Goal: Task Accomplishment & Management: Complete application form

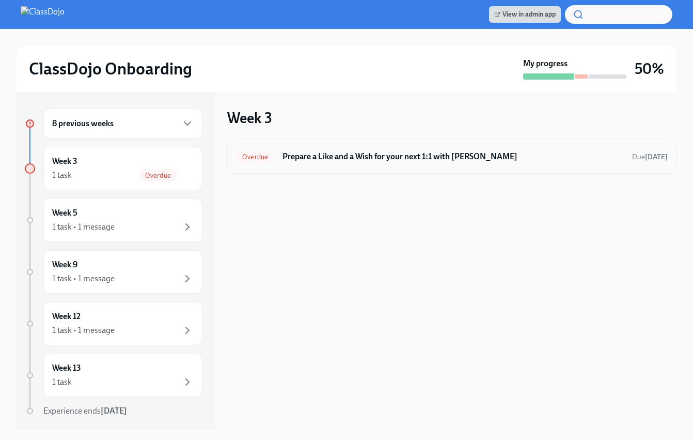
click at [352, 160] on h6 "Prepare a Like and a Wish for your next 1:1 with [PERSON_NAME]" at bounding box center [454, 156] width 342 height 11
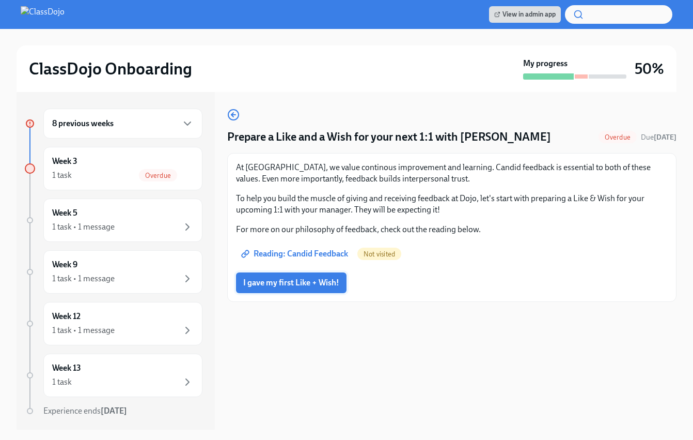
click at [291, 280] on span "I gave my first Like + Wish!" at bounding box center [291, 282] width 96 height 10
click at [68, 178] on div "1 task" at bounding box center [62, 174] width 20 height 11
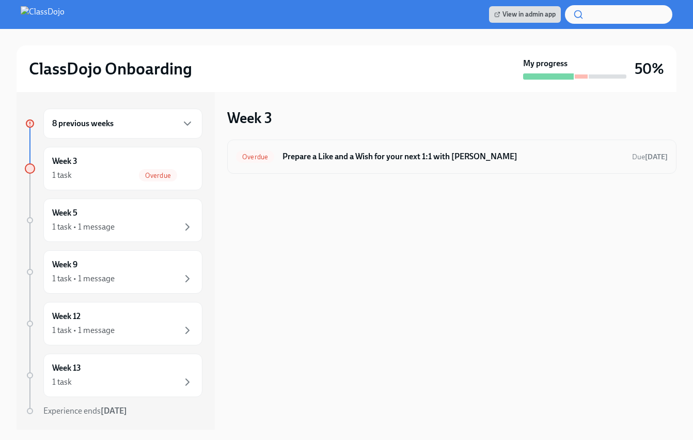
drag, startPoint x: 544, startPoint y: 168, endPoint x: 523, endPoint y: 172, distance: 21.0
click at [535, 168] on div "Overdue Prepare a Like and a Wish for your next 1:1 with [PERSON_NAME] Due [DAT…" at bounding box center [452, 157] width 450 height 34
click at [341, 153] on h6 "Prepare a Like and a Wish for your next 1:1 with [PERSON_NAME]" at bounding box center [454, 156] width 342 height 11
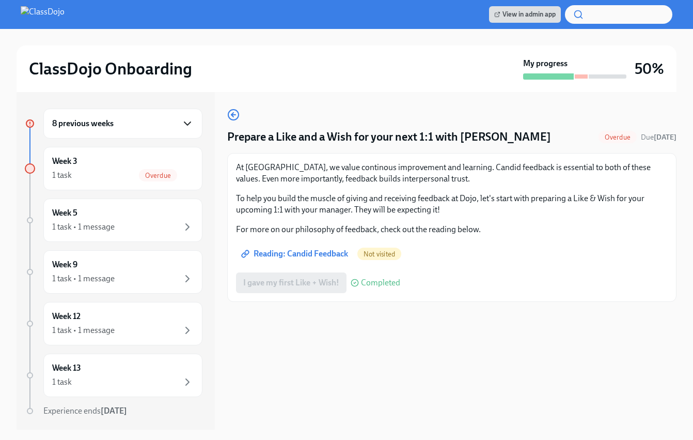
click at [182, 129] on icon "button" at bounding box center [187, 123] width 12 height 12
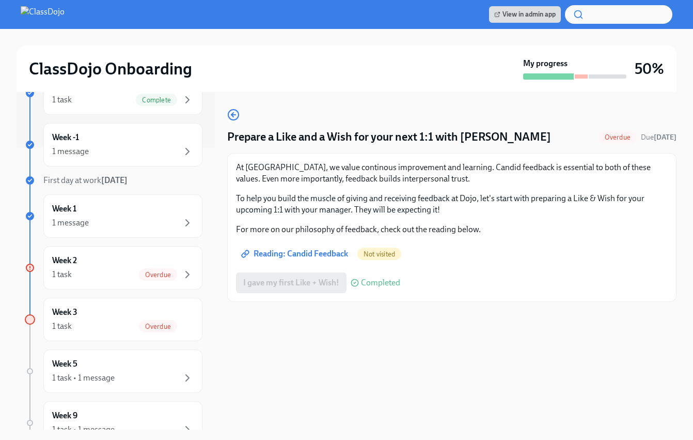
scroll to position [295, 0]
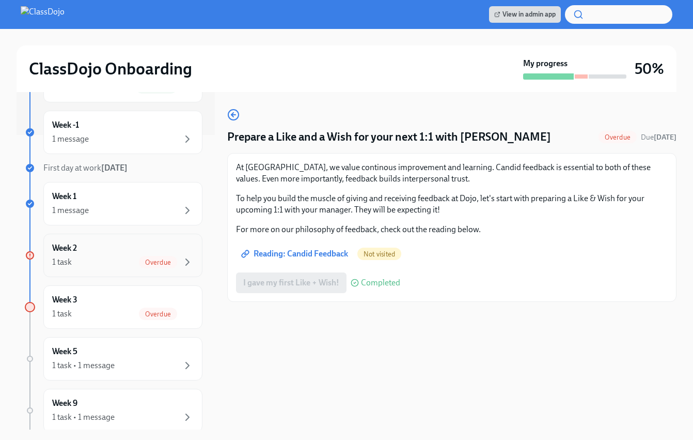
click at [104, 254] on div "Week 2 1 task Overdue" at bounding box center [123, 255] width 142 height 26
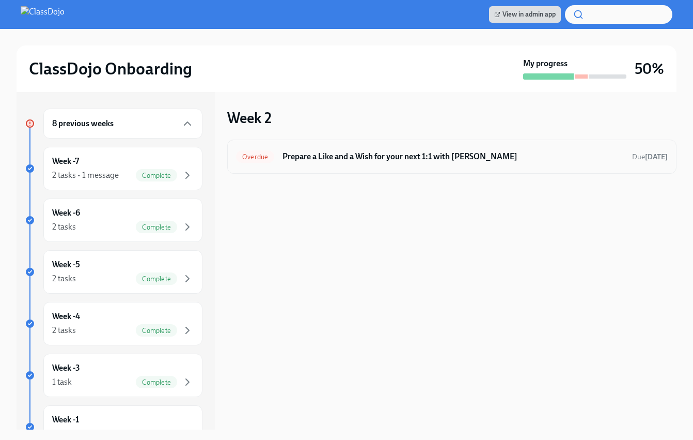
click at [427, 152] on h6 "Prepare a Like and a Wish for your next 1:1 with [PERSON_NAME]" at bounding box center [454, 156] width 342 height 11
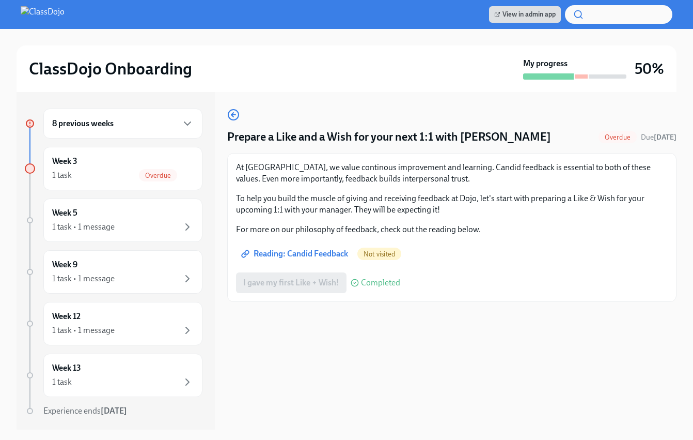
click at [315, 277] on div "I gave my first Like + Wish! Completed" at bounding box center [318, 282] width 164 height 21
click at [169, 173] on div "Overdue" at bounding box center [166, 175] width 55 height 12
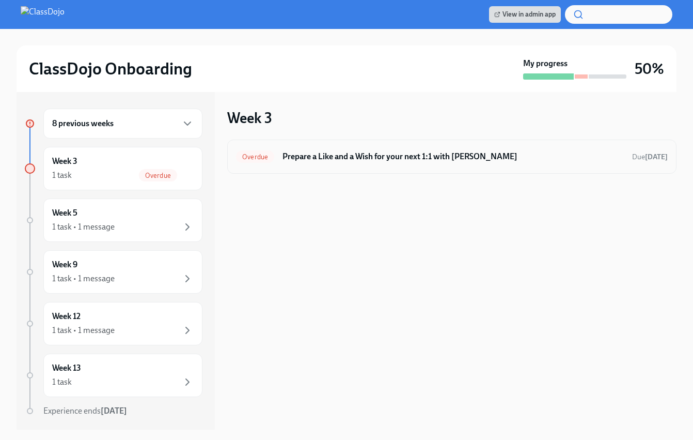
click at [338, 149] on div "Overdue Prepare a Like and a Wish for your next 1:1 with [PERSON_NAME] Due [DAT…" at bounding box center [452, 156] width 432 height 17
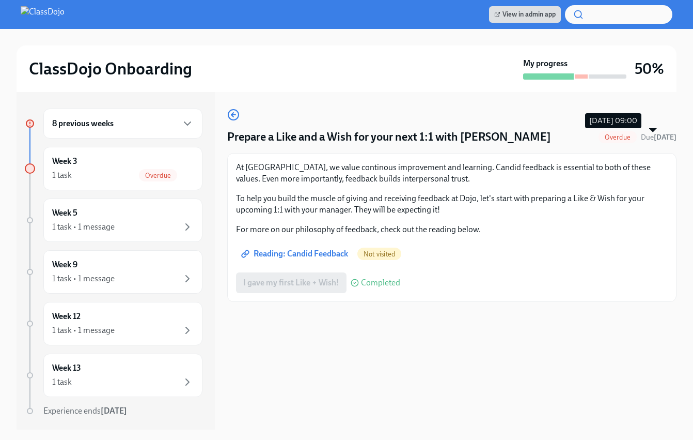
click at [641, 138] on span "Due [DATE]" at bounding box center [659, 137] width 36 height 9
click at [120, 56] on div "ClassDojo Onboarding My progress 50%" at bounding box center [347, 68] width 660 height 47
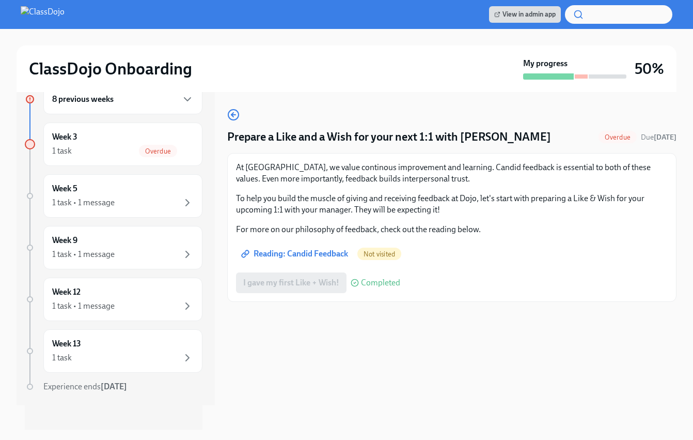
scroll to position [28, 0]
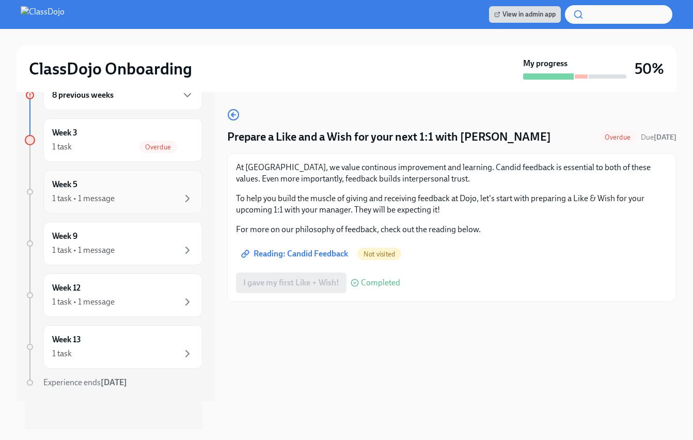
click at [118, 207] on div "Week 5 1 task • 1 message" at bounding box center [122, 191] width 159 height 43
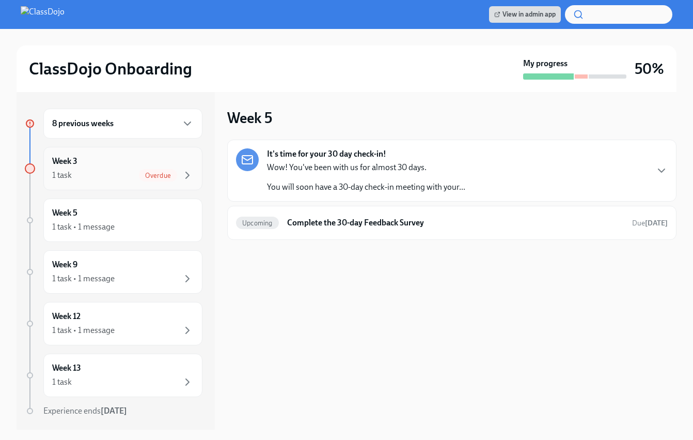
click at [139, 179] on div "Overdue" at bounding box center [166, 175] width 55 height 12
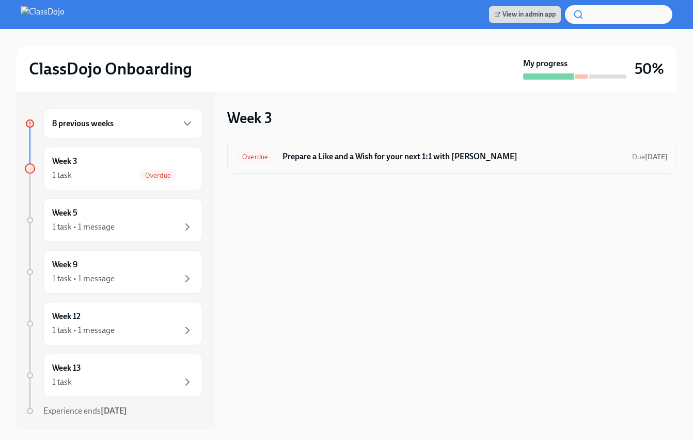
click at [265, 163] on div "Overdue Prepare a Like and a Wish for your next 1:1 with [PERSON_NAME] Due [DAT…" at bounding box center [452, 156] width 432 height 17
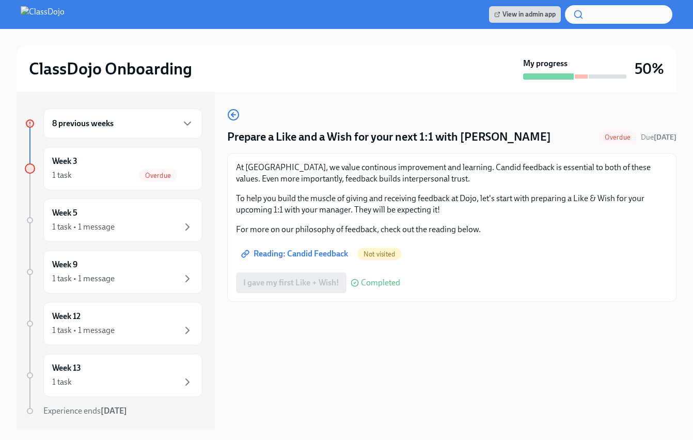
click at [295, 284] on div "I gave my first Like + Wish! Completed" at bounding box center [318, 282] width 164 height 21
click at [236, 112] on icon "button" at bounding box center [233, 115] width 12 height 12
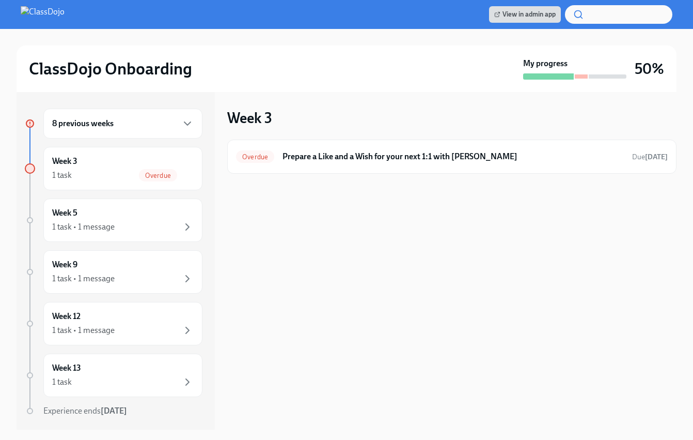
click at [191, 127] on div "8 previous weeks" at bounding box center [122, 124] width 159 height 30
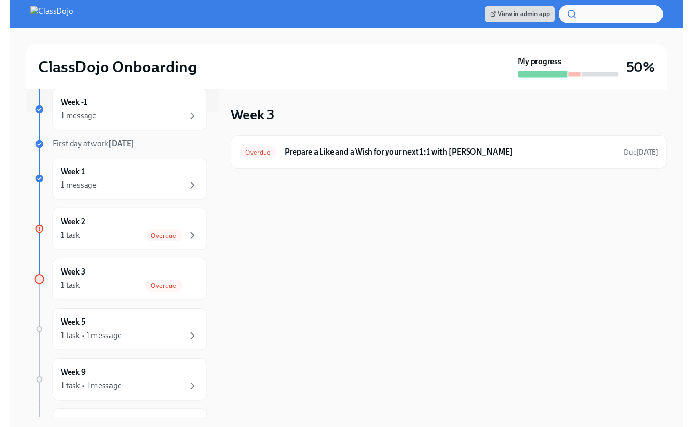
scroll to position [325, 0]
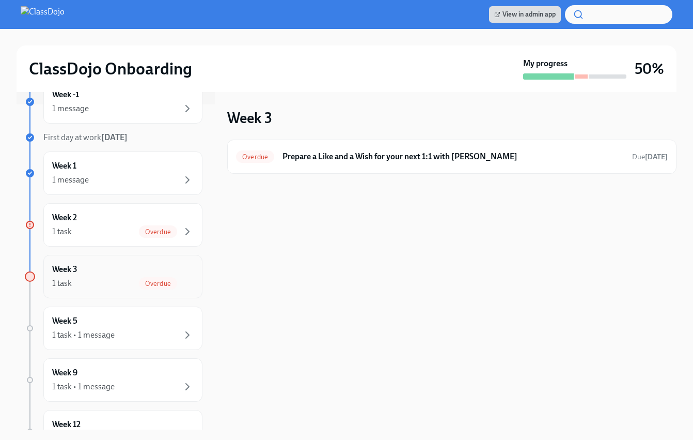
click at [97, 280] on div "1 task Overdue" at bounding box center [123, 283] width 142 height 12
click at [117, 287] on div "1 task Overdue" at bounding box center [123, 283] width 142 height 12
click at [147, 284] on span "Overdue" at bounding box center [158, 284] width 38 height 8
click at [70, 286] on div "1 task" at bounding box center [62, 282] width 20 height 11
click at [80, 268] on div "Week 3 1 task Overdue" at bounding box center [123, 277] width 142 height 26
